Goal: Navigation & Orientation: Find specific page/section

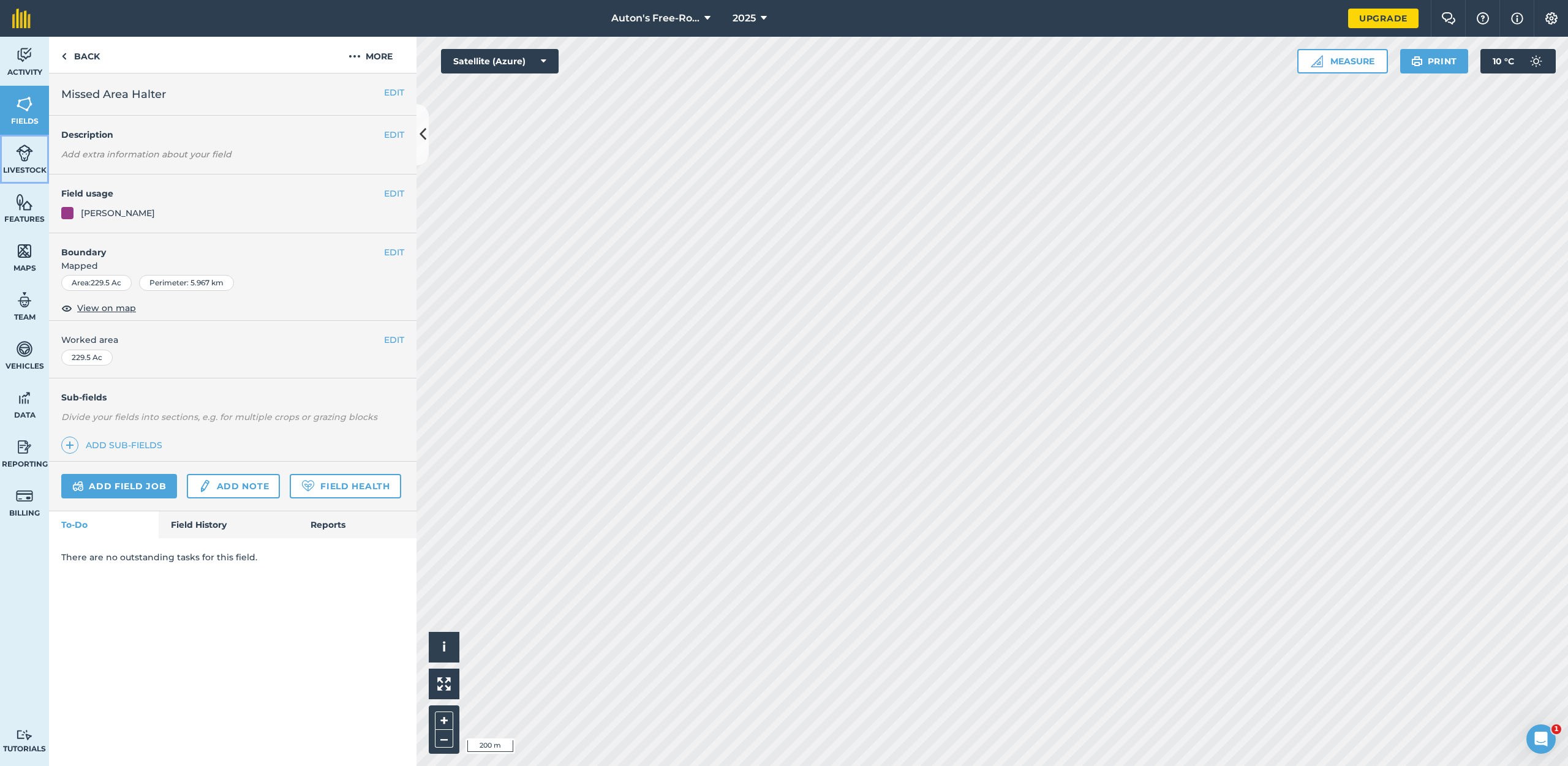
click at [23, 154] on img at bounding box center [25, 152] width 17 height 18
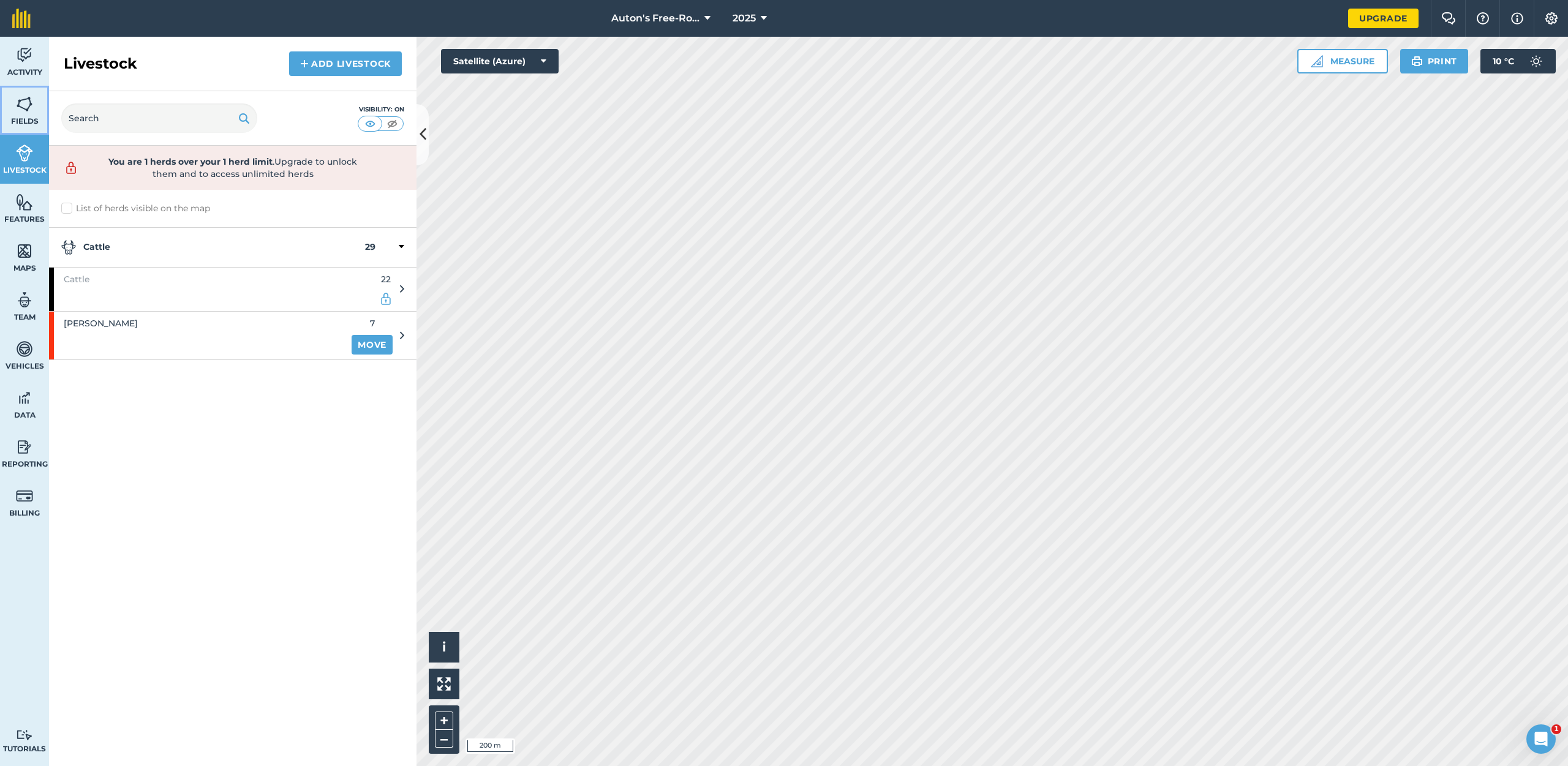
click at [27, 129] on link "Fields" at bounding box center [25, 111] width 49 height 49
